Goal: Find specific page/section: Find specific page/section

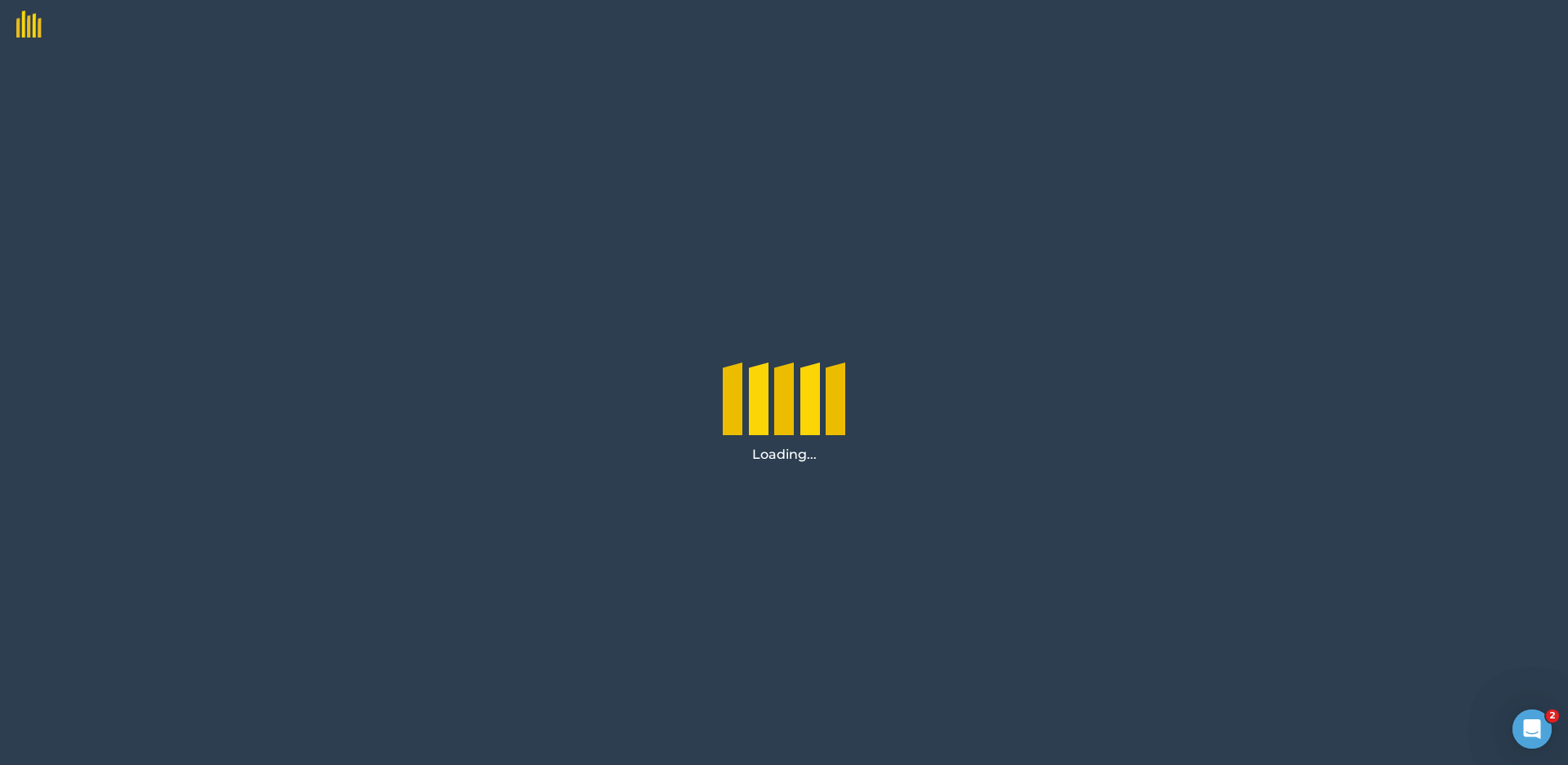
click at [1049, 424] on div "Loading..." at bounding box center [784, 406] width 1568 height 716
click at [772, 388] on div at bounding box center [784, 394] width 123 height 82
click at [383, 444] on div "Loading..." at bounding box center [784, 406] width 1568 height 716
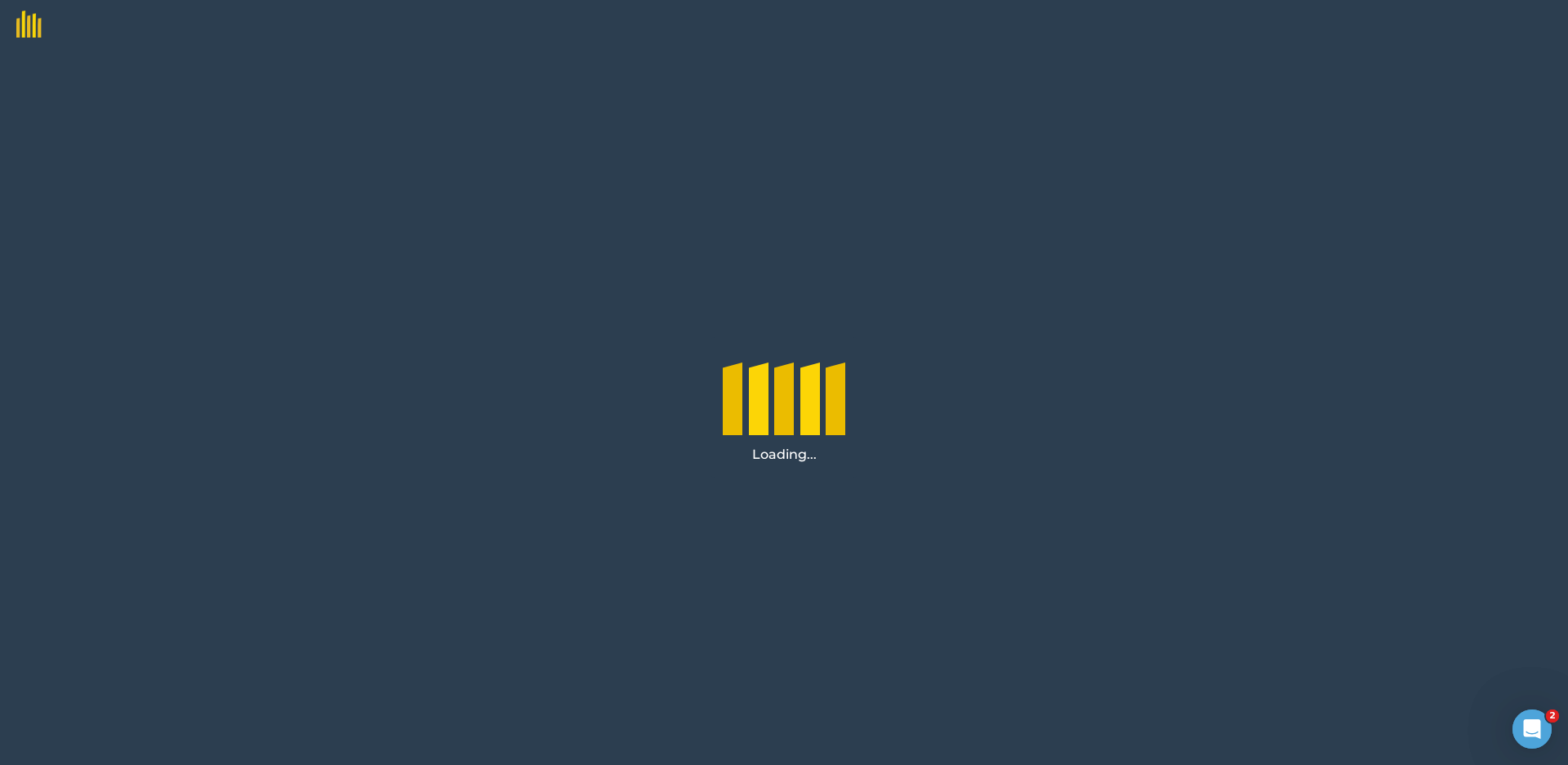
click at [1329, 87] on div "Loading..." at bounding box center [784, 406] width 1568 height 716
click at [1298, 101] on div "Loading..." at bounding box center [784, 406] width 1568 height 716
click at [1216, 104] on div "Loading..." at bounding box center [784, 406] width 1568 height 716
drag, startPoint x: 894, startPoint y: 164, endPoint x: 861, endPoint y: 171, distance: 33.7
click at [879, 169] on div "Loading..." at bounding box center [784, 406] width 1568 height 716
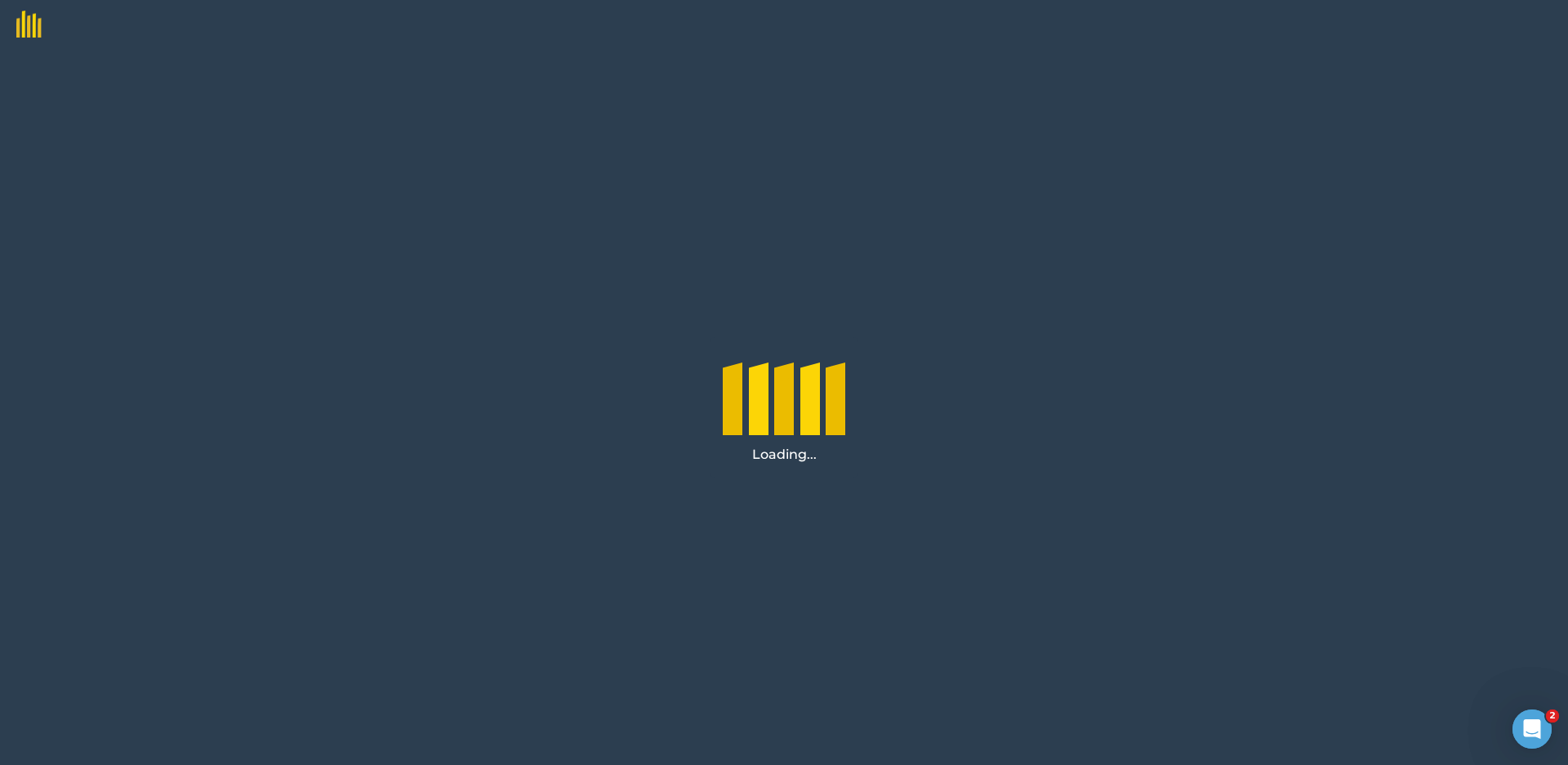
drag, startPoint x: 756, startPoint y: 178, endPoint x: 566, endPoint y: 210, distance: 192.7
click at [739, 190] on div "Loading..." at bounding box center [784, 406] width 1568 height 716
click at [526, 343] on div "Loading..." at bounding box center [784, 406] width 1568 height 716
click at [724, 394] on div at bounding box center [732, 423] width 20 height 82
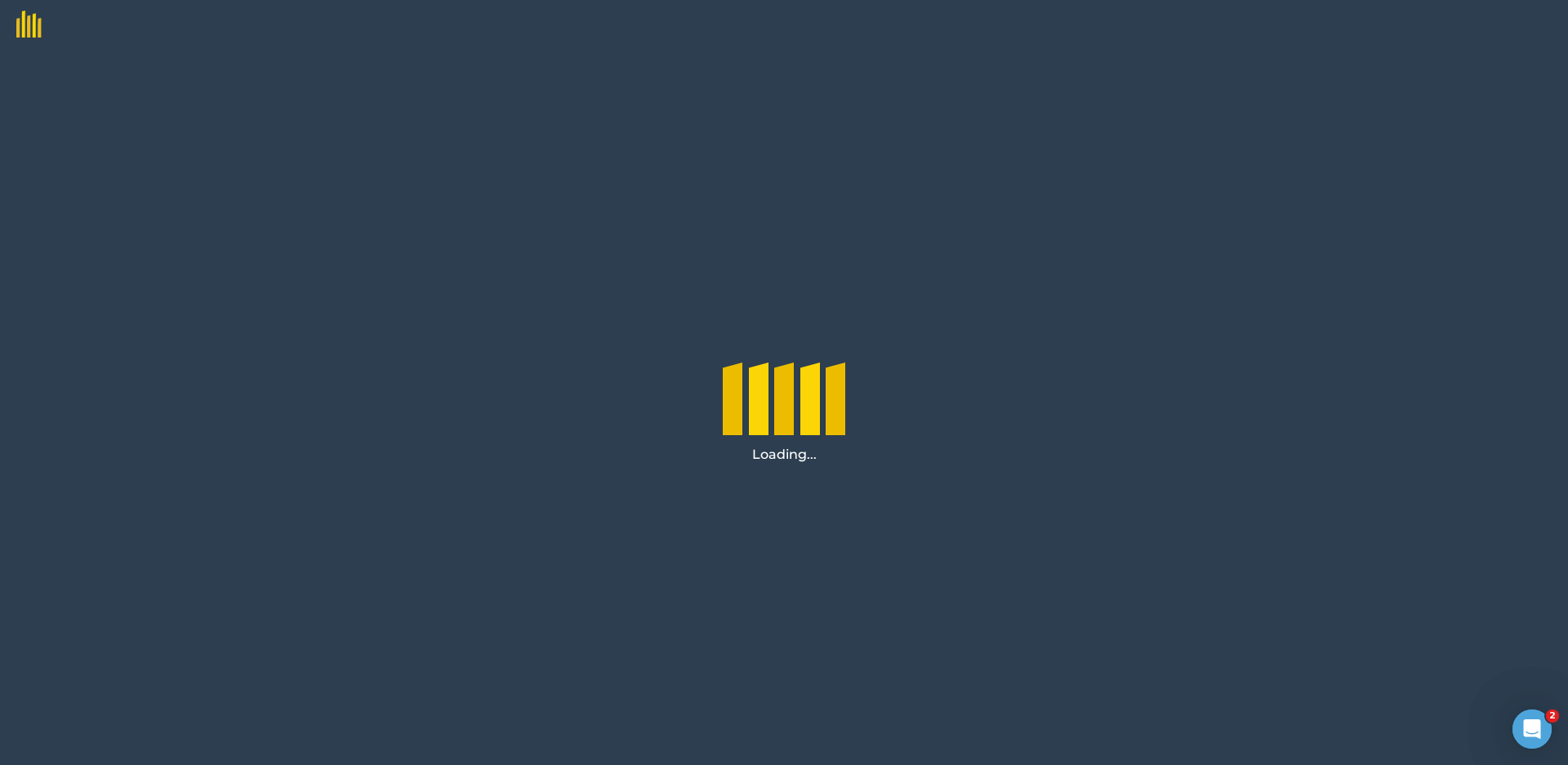
click at [766, 406] on div at bounding box center [759, 423] width 20 height 82
drag, startPoint x: 434, startPoint y: 402, endPoint x: 358, endPoint y: 258, distance: 162.8
click at [358, 258] on div "Loading..." at bounding box center [784, 406] width 1568 height 716
click at [597, 287] on div "Loading..." at bounding box center [784, 406] width 1568 height 716
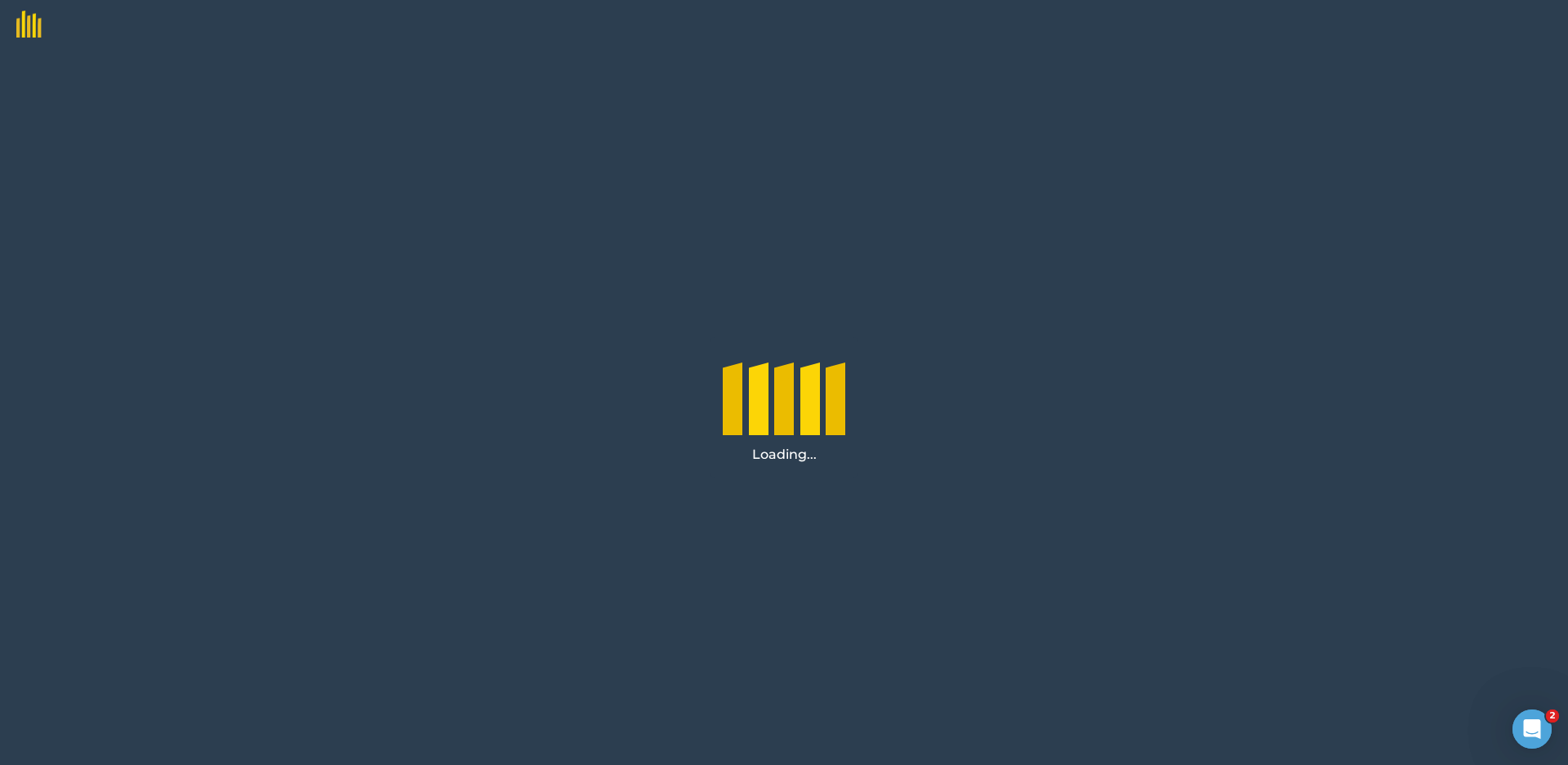
drag, startPoint x: 265, startPoint y: 168, endPoint x: 239, endPoint y: 156, distance: 28.6
click at [264, 168] on div "Loading..." at bounding box center [784, 406] width 1568 height 716
click at [79, 77] on div "Loading..." at bounding box center [784, 406] width 1568 height 716
click at [1518, 731] on icon "Open Intercom Messenger" at bounding box center [1530, 727] width 27 height 27
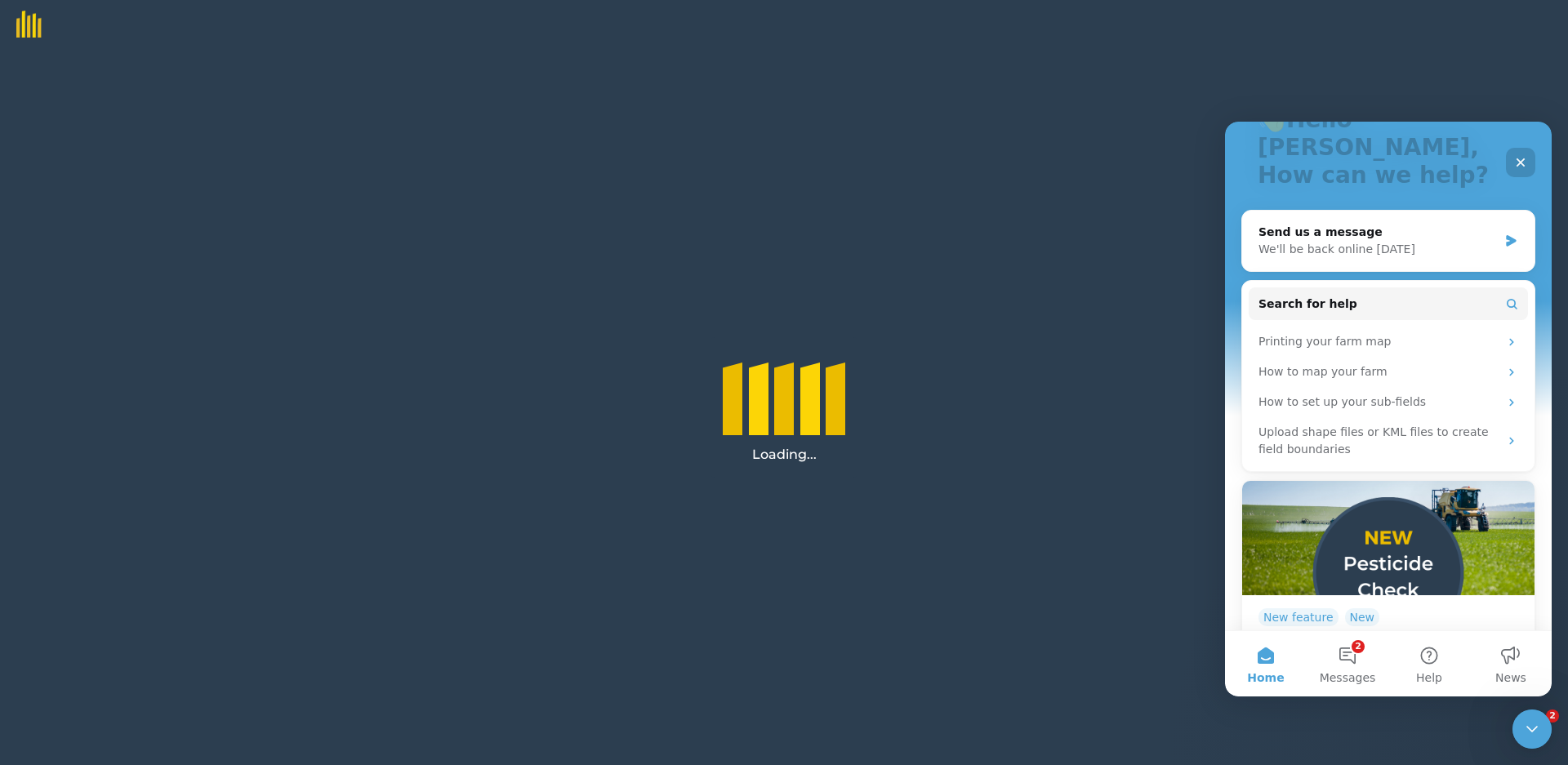
scroll to position [164, 0]
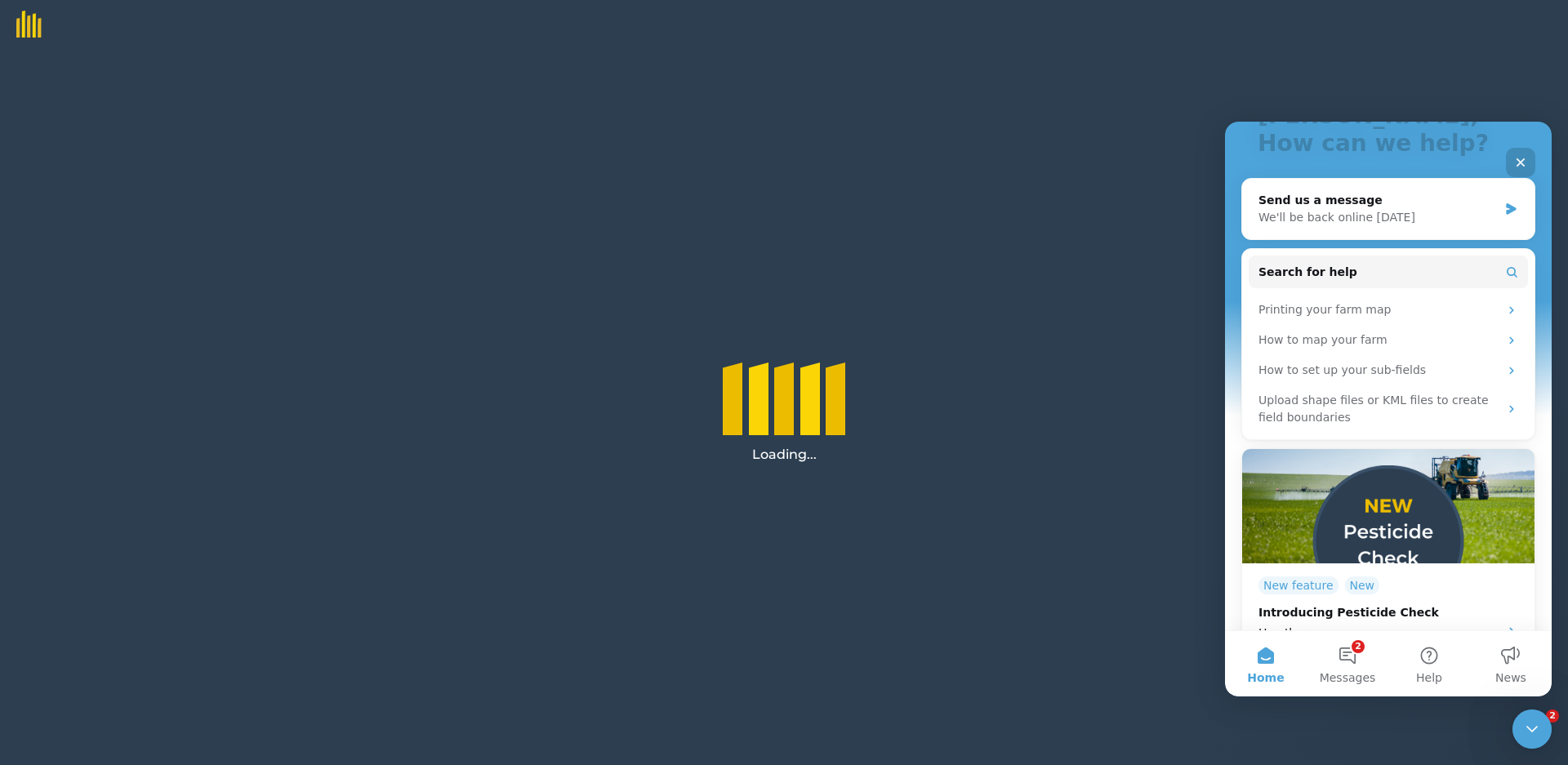
click at [1103, 365] on div "Loading..." at bounding box center [784, 406] width 1568 height 716
click at [1523, 162] on icon "Close" at bounding box center [1521, 163] width 13 height 13
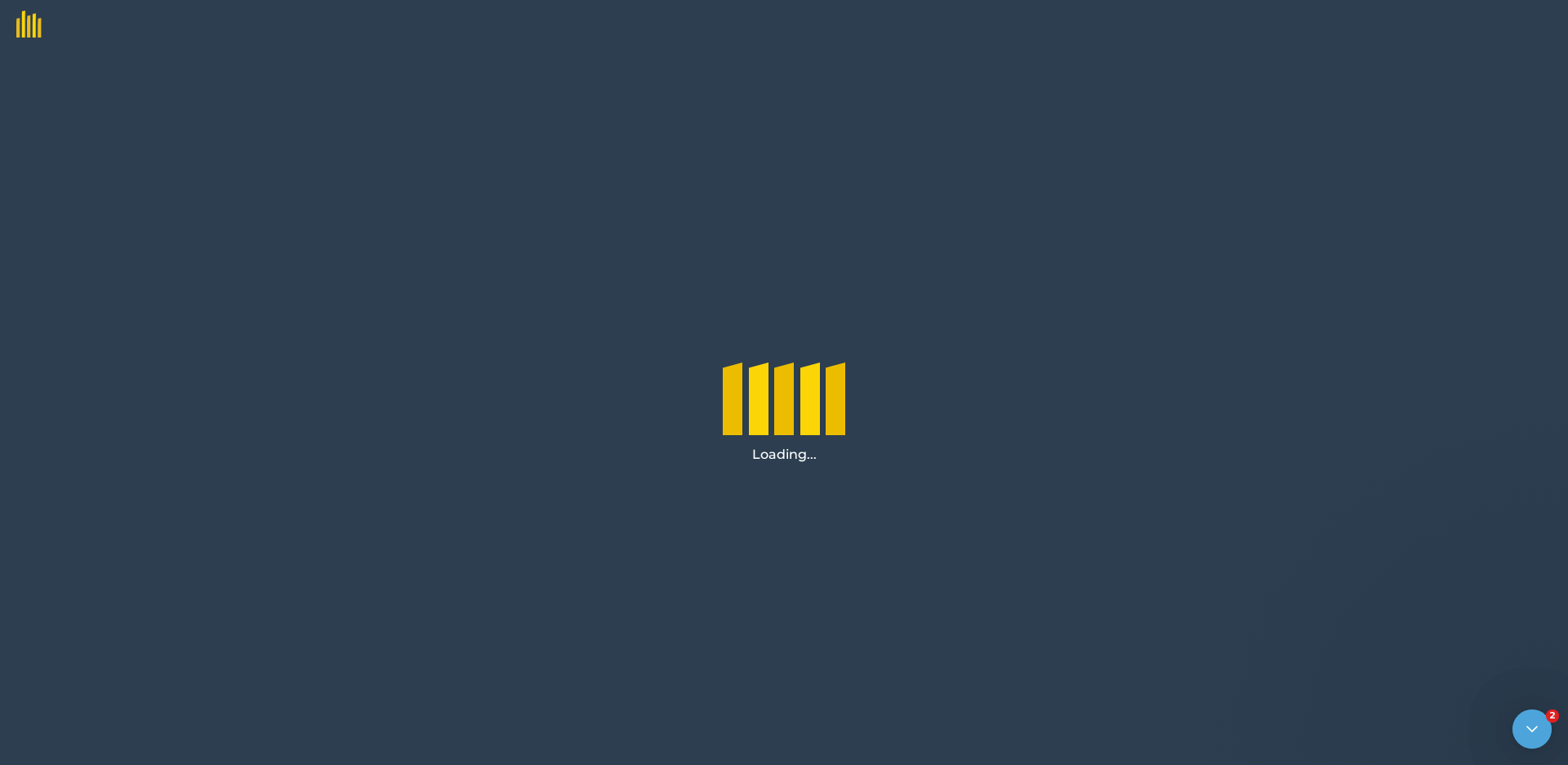
scroll to position [0, 0]
